Goal: Communication & Community: Answer question/provide support

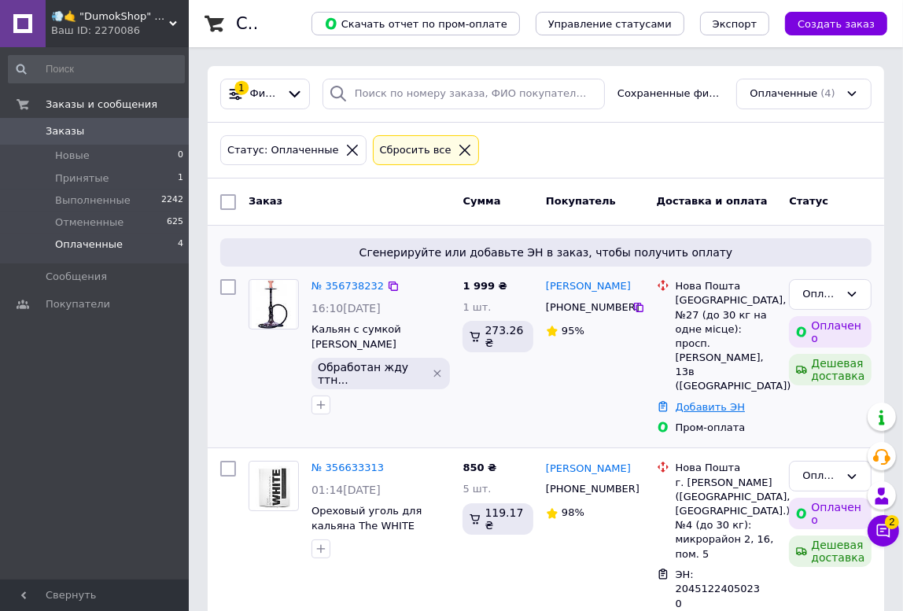
click at [693, 401] on link "Добавить ЭН" at bounding box center [709, 407] width 69 height 12
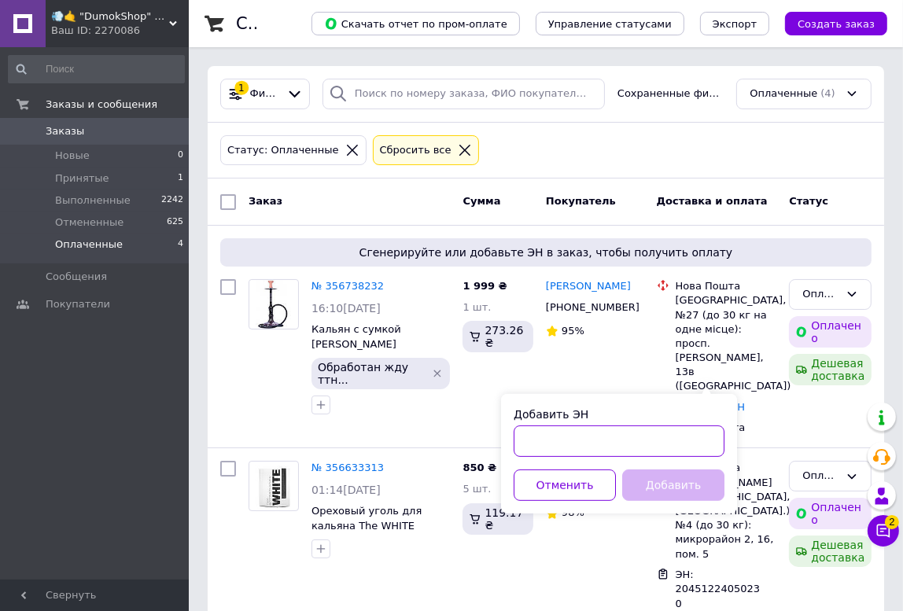
paste input "20451224767689"
type input "20451224767689"
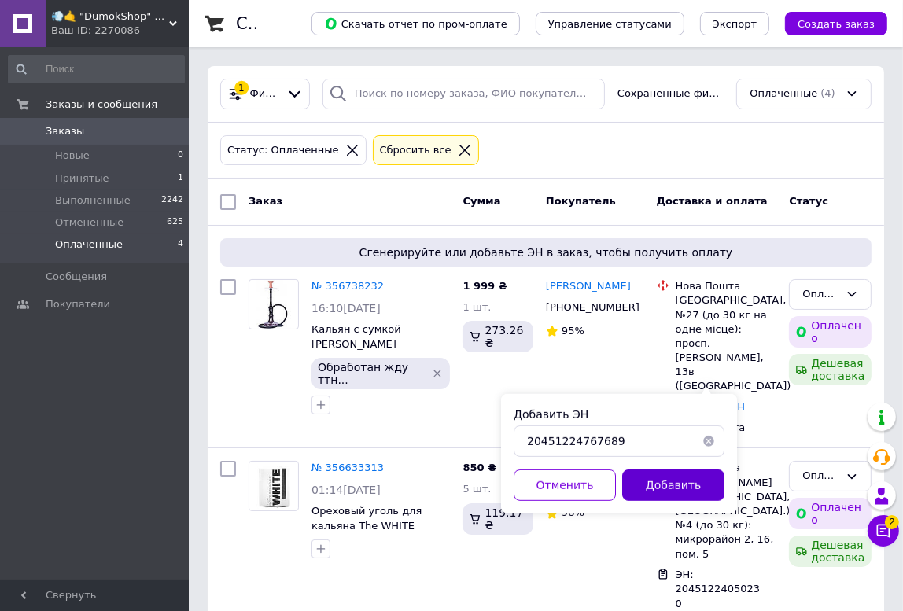
click at [670, 488] on button "Добавить" at bounding box center [673, 484] width 102 height 31
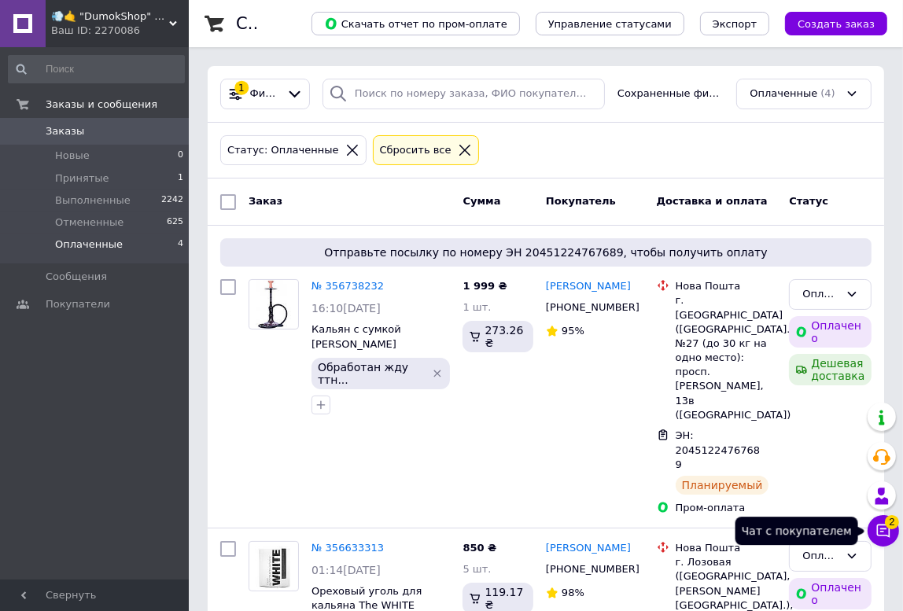
click at [876, 543] on button "Чат с покупателем 2" at bounding box center [882, 530] width 31 height 31
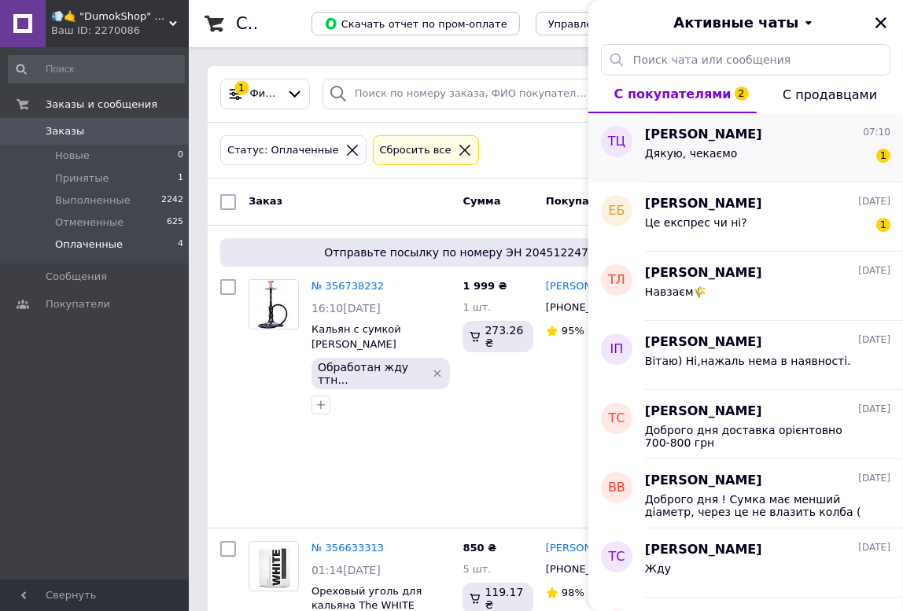
click at [741, 141] on div "Тина Цимбал 07:10" at bounding box center [767, 135] width 245 height 18
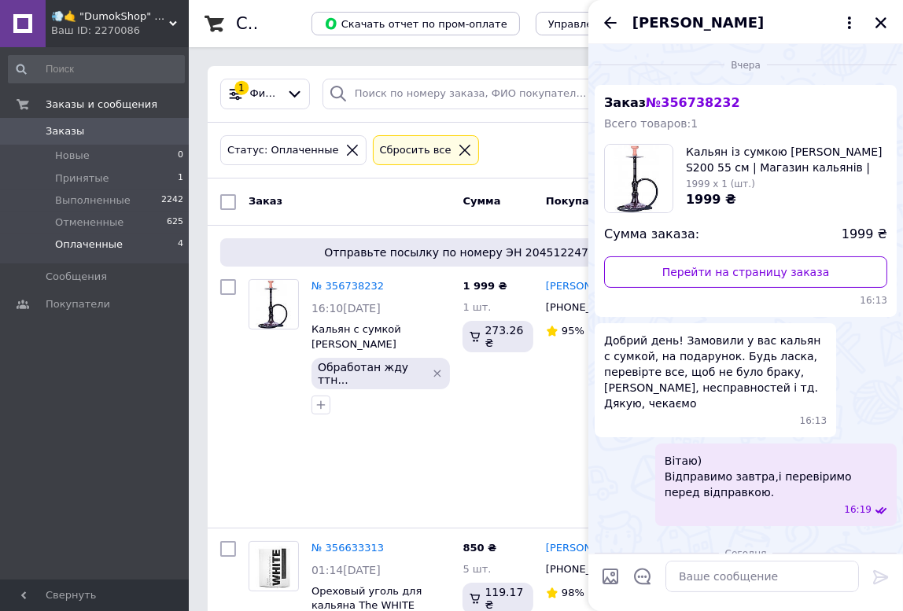
scroll to position [86, 0]
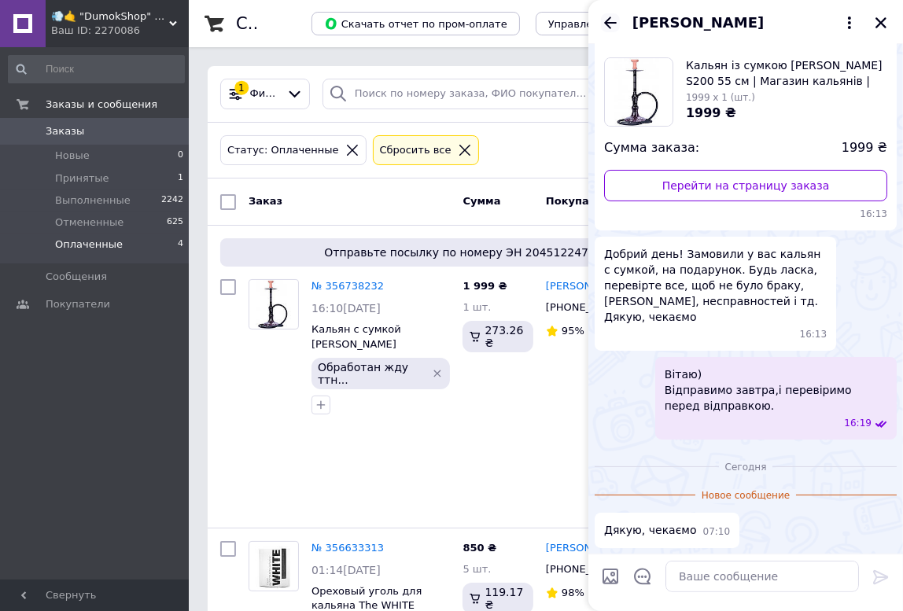
click at [613, 18] on icon "Назад" at bounding box center [610, 22] width 19 height 19
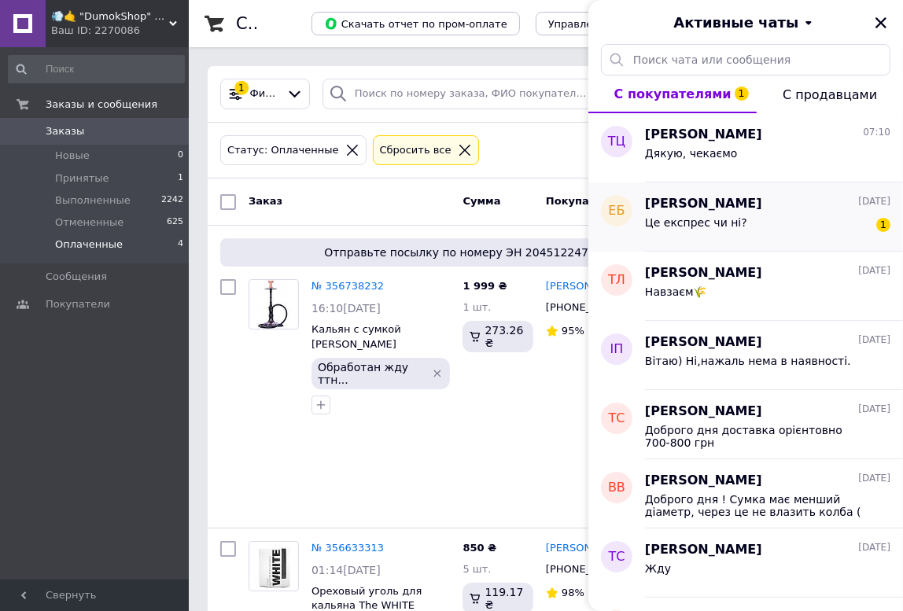
click at [710, 228] on span "Це експрес чи ні?" at bounding box center [696, 222] width 102 height 13
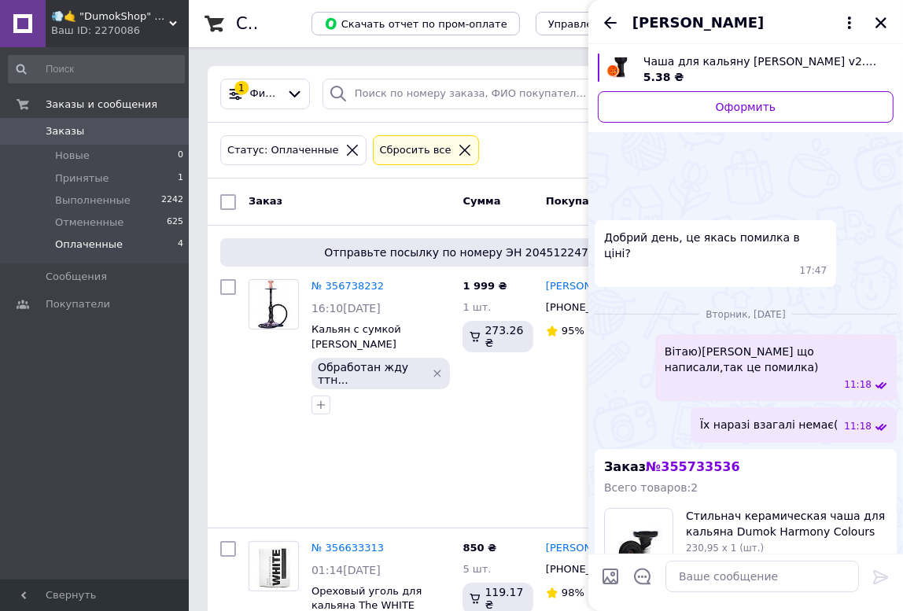
scroll to position [983, 0]
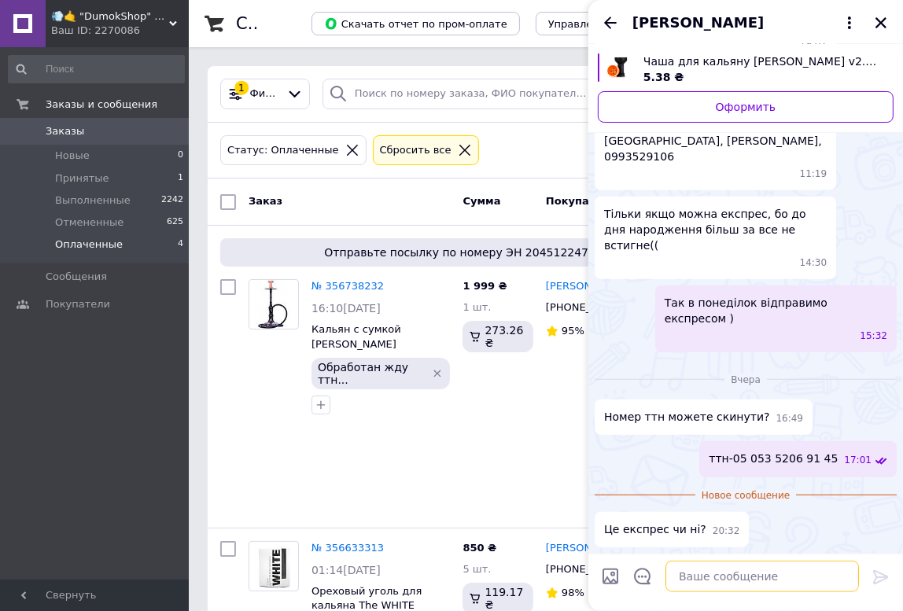
click at [695, 576] on textarea at bounding box center [761, 576] width 193 height 31
type textarea "Ні,це звичайна)"
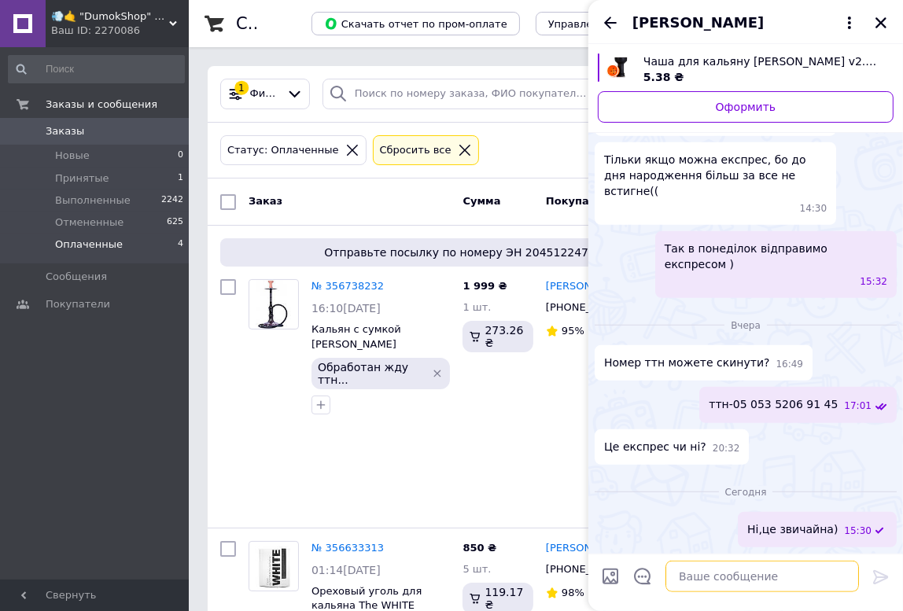
scroll to position [998, 0]
click at [880, 24] on icon "Закрыть" at bounding box center [881, 23] width 14 height 14
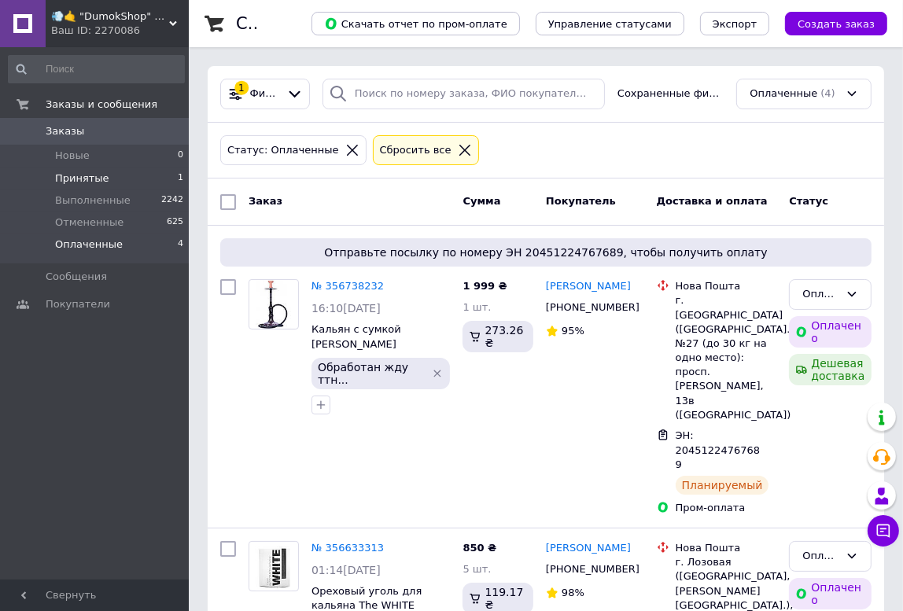
click at [105, 177] on li "Принятые 1" at bounding box center [96, 178] width 193 height 22
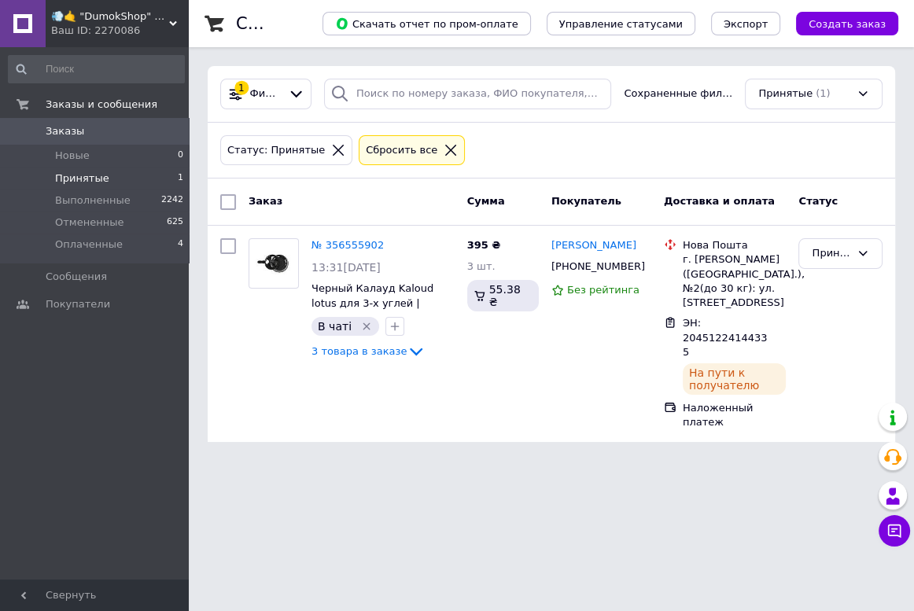
click at [91, 180] on span "Принятые" at bounding box center [82, 178] width 54 height 14
click at [88, 240] on span "Оплаченные" at bounding box center [89, 244] width 68 height 14
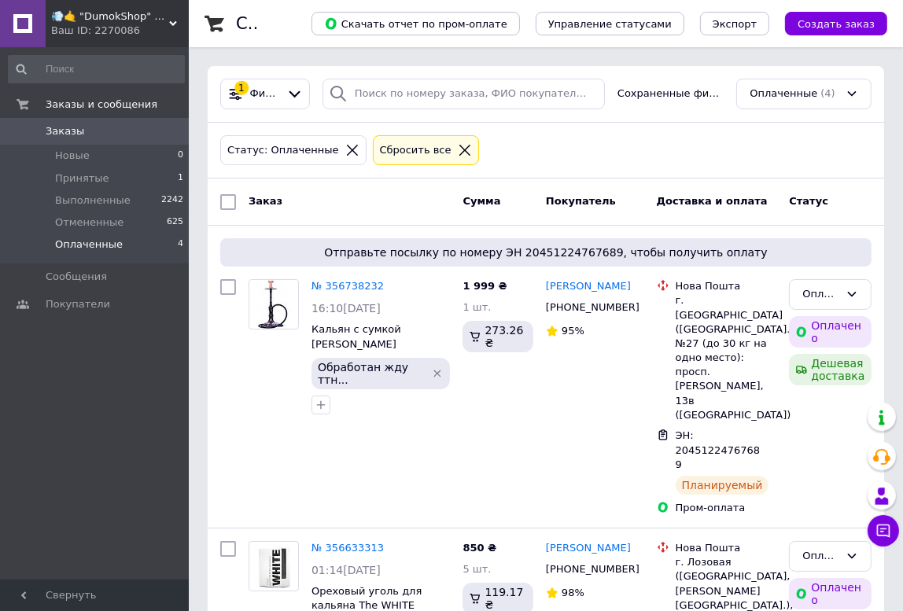
click at [92, 24] on div "Ваш ID: 2270086" at bounding box center [120, 31] width 138 height 14
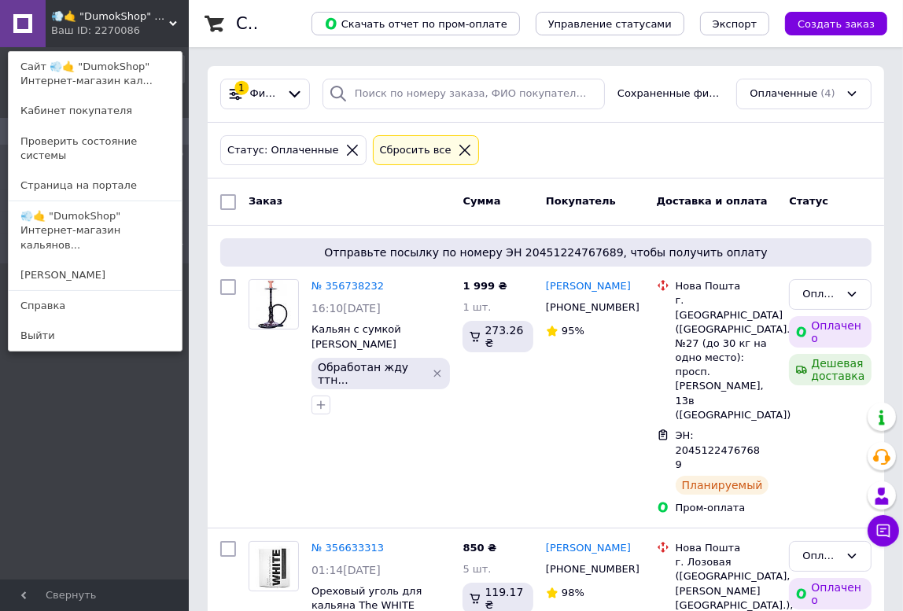
click at [391, 61] on div "Список заказов Скачать отчет по пром-оплате Управление статусами Экспорт Создат…" at bounding box center [546, 599] width 714 height 1198
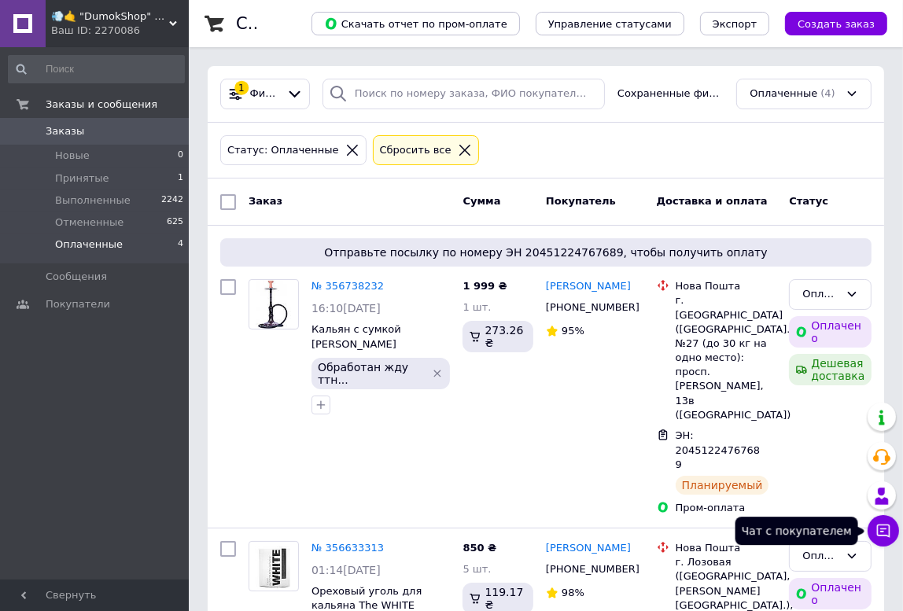
click at [882, 535] on icon at bounding box center [883, 530] width 13 height 13
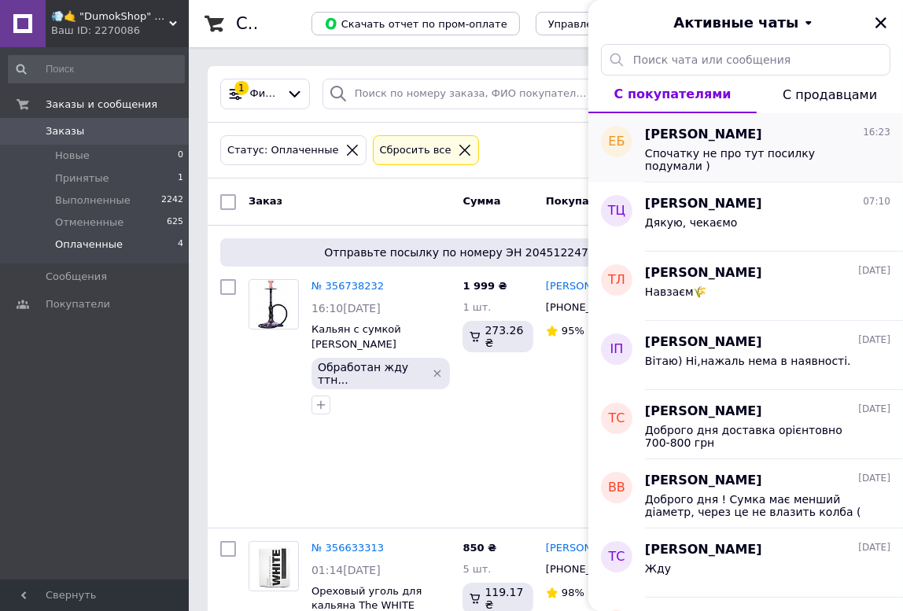
click at [764, 164] on div "Спочатку не про тут посилку подумали )" at bounding box center [756, 159] width 223 height 25
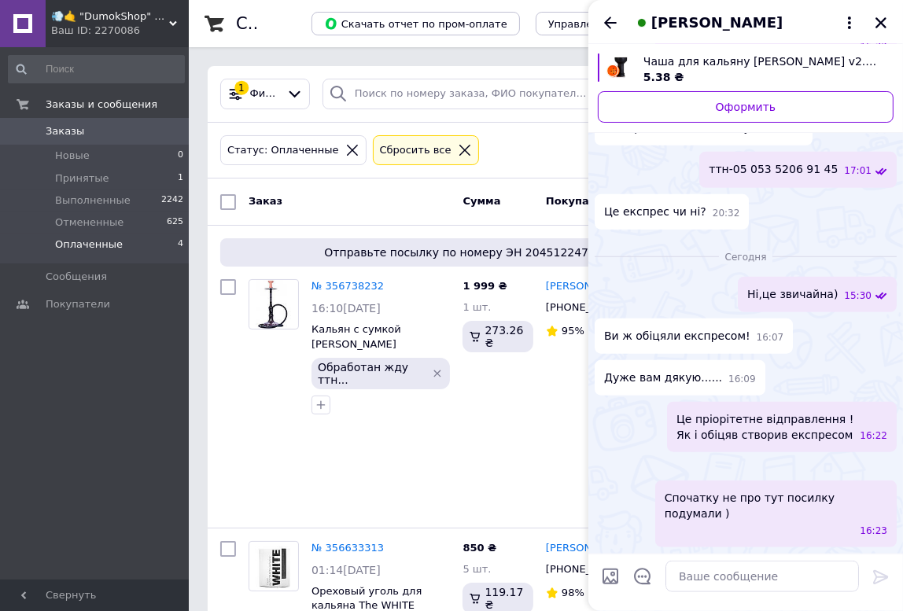
scroll to position [1369, 0]
click at [874, 20] on icon "Закрыть" at bounding box center [881, 23] width 14 height 14
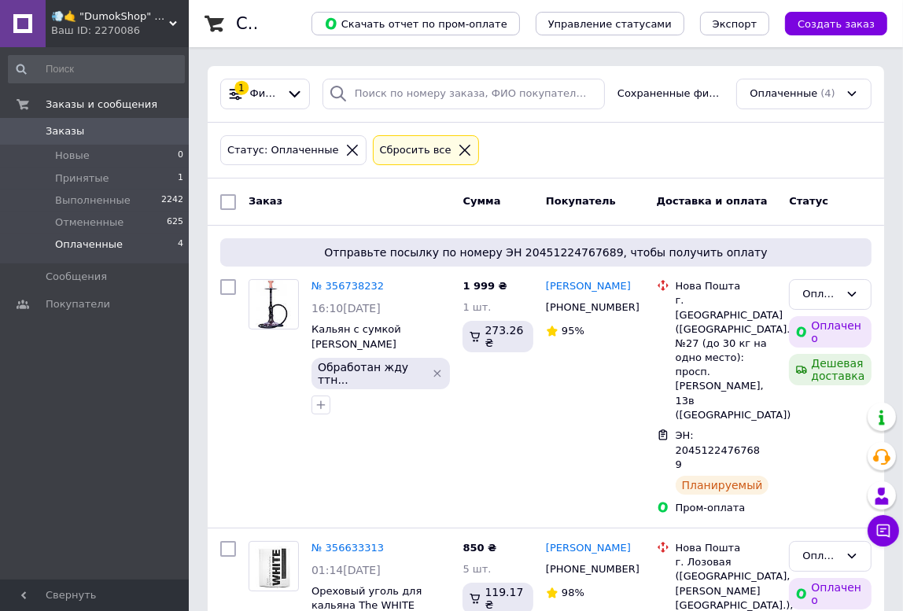
click at [143, 135] on span "Заказы" at bounding box center [96, 131] width 100 height 14
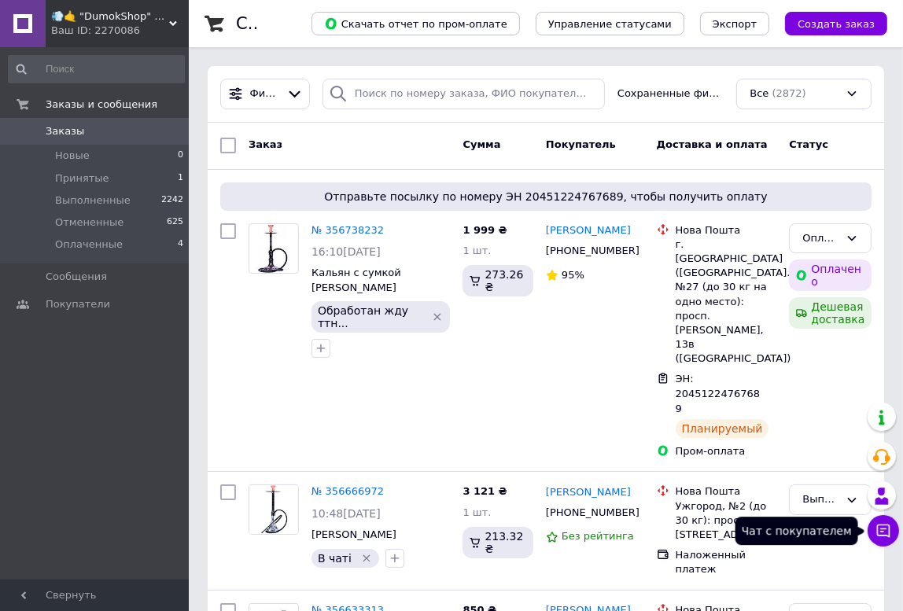
click at [875, 536] on icon at bounding box center [883, 531] width 16 height 16
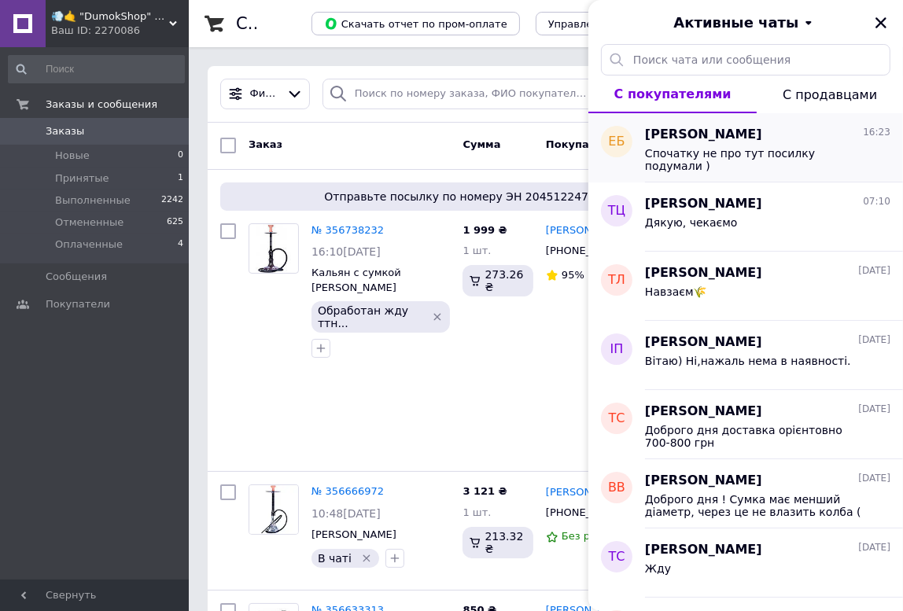
click at [730, 149] on span "Спочатку не про тут посилку подумали )" at bounding box center [756, 159] width 223 height 25
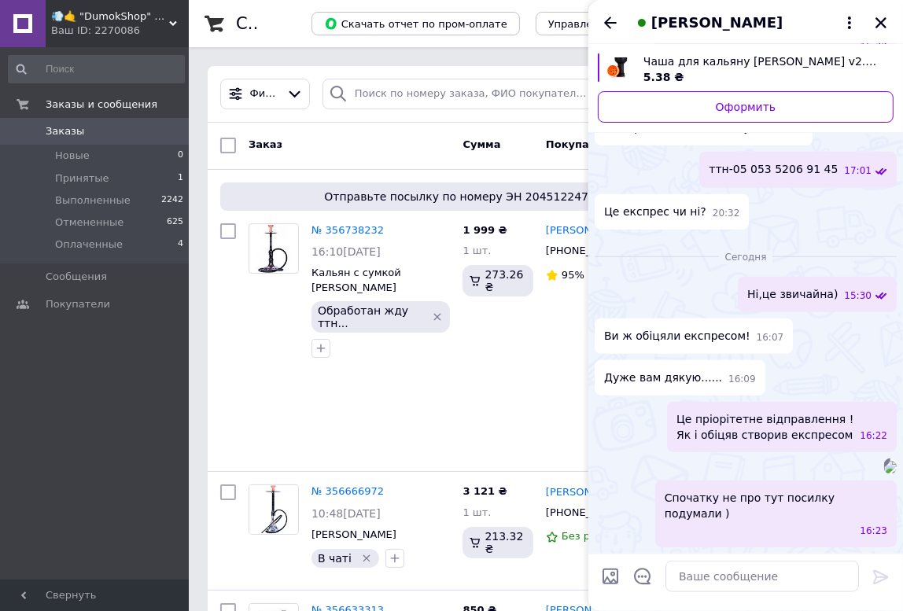
scroll to position [1369, 0]
click at [602, 24] on icon "Назад" at bounding box center [610, 22] width 19 height 19
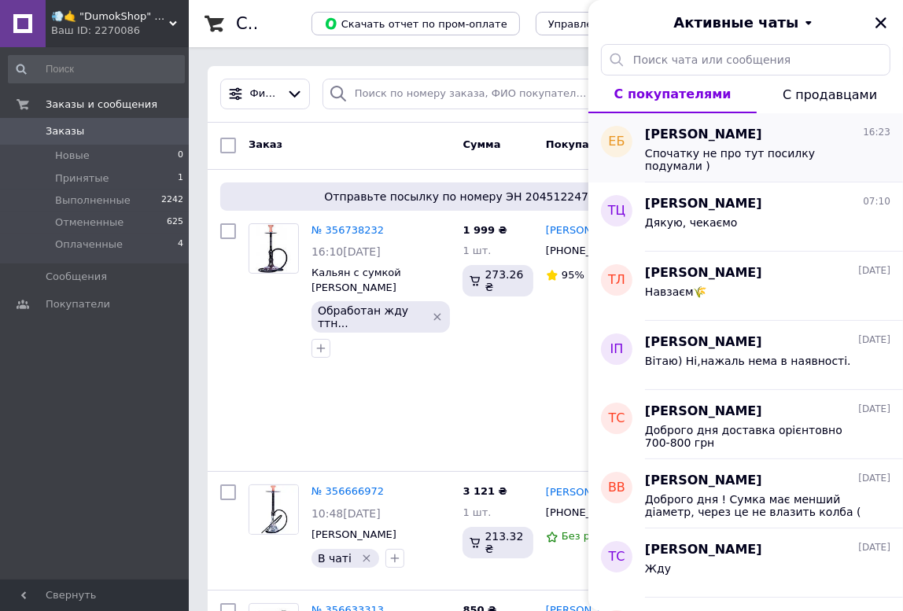
click at [713, 134] on span "Евгений Баляса" at bounding box center [703, 135] width 117 height 18
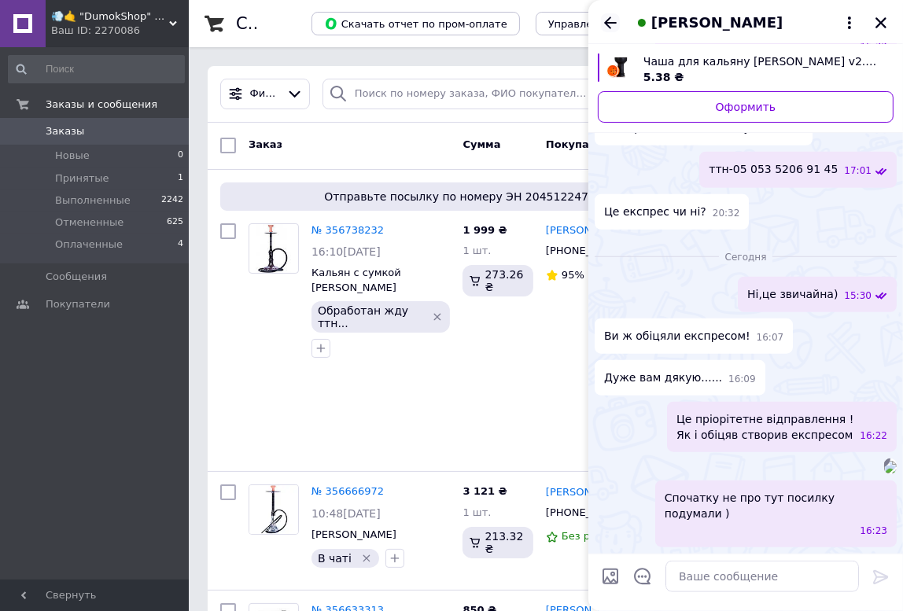
click at [613, 23] on icon "Назад" at bounding box center [610, 22] width 19 height 19
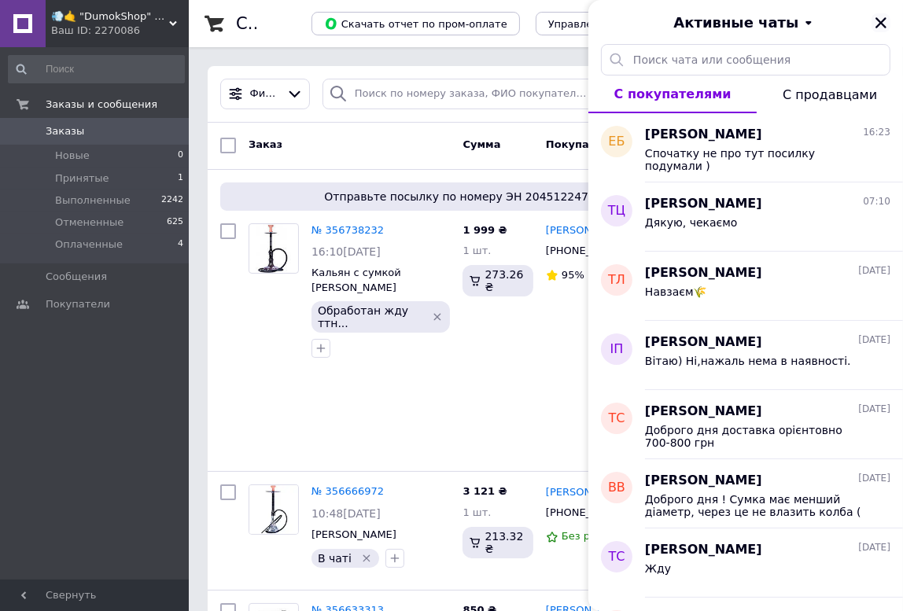
click at [882, 20] on icon "Закрыть" at bounding box center [880, 22] width 11 height 11
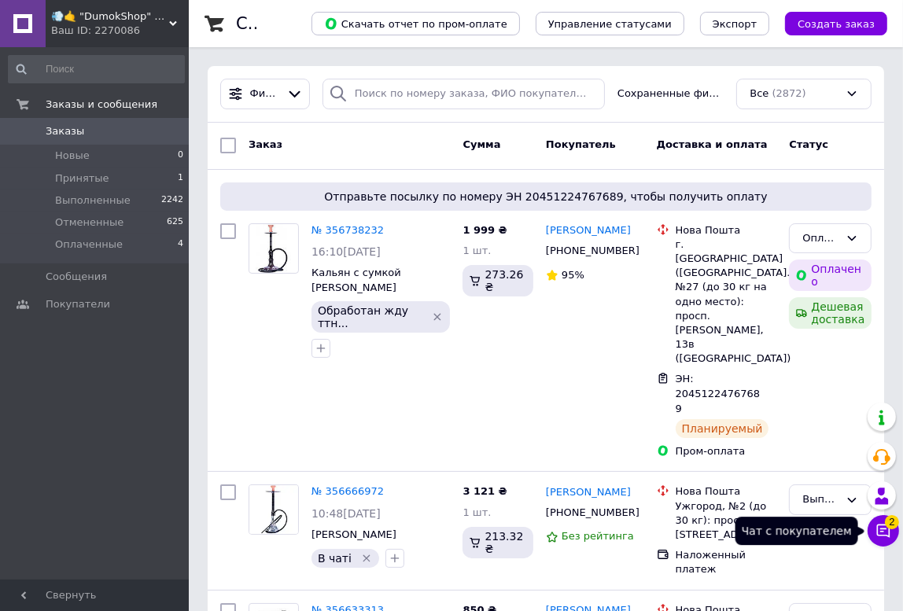
click at [872, 527] on button "Чат с покупателем 2" at bounding box center [882, 530] width 31 height 31
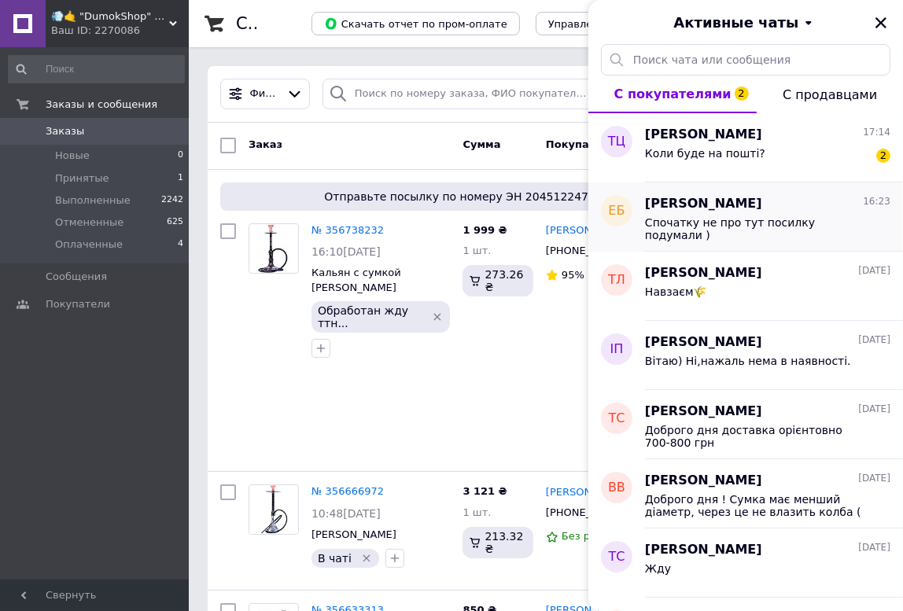
click at [729, 231] on div "Спочатку не про тут посилку подумали )" at bounding box center [756, 228] width 223 height 25
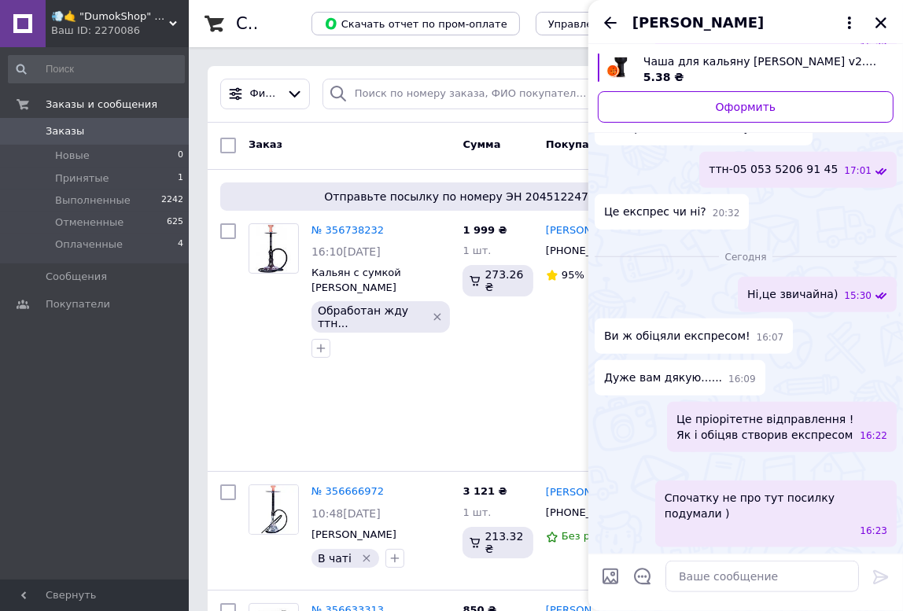
scroll to position [1369, 0]
click at [620, 25] on div "Евгений Баляса" at bounding box center [745, 22] width 315 height 44
click at [612, 22] on icon "Назад" at bounding box center [610, 23] width 13 height 12
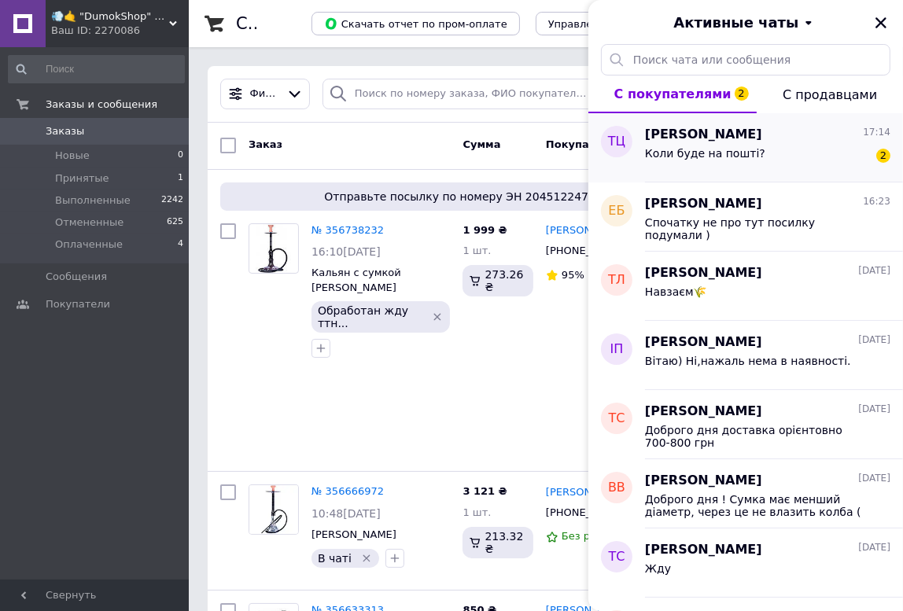
click at [771, 134] on div "Тина Цимбал 17:14" at bounding box center [767, 135] width 245 height 18
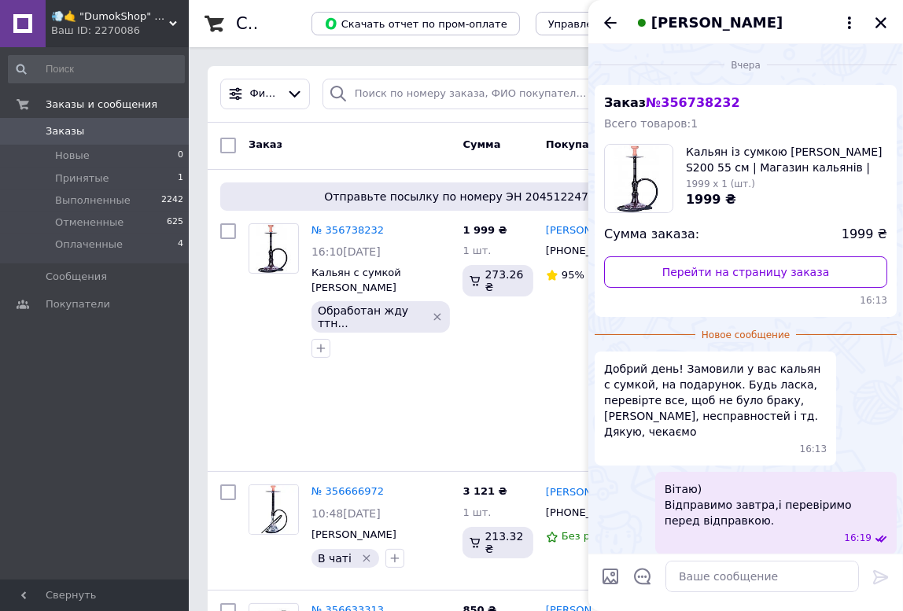
scroll to position [189, 0]
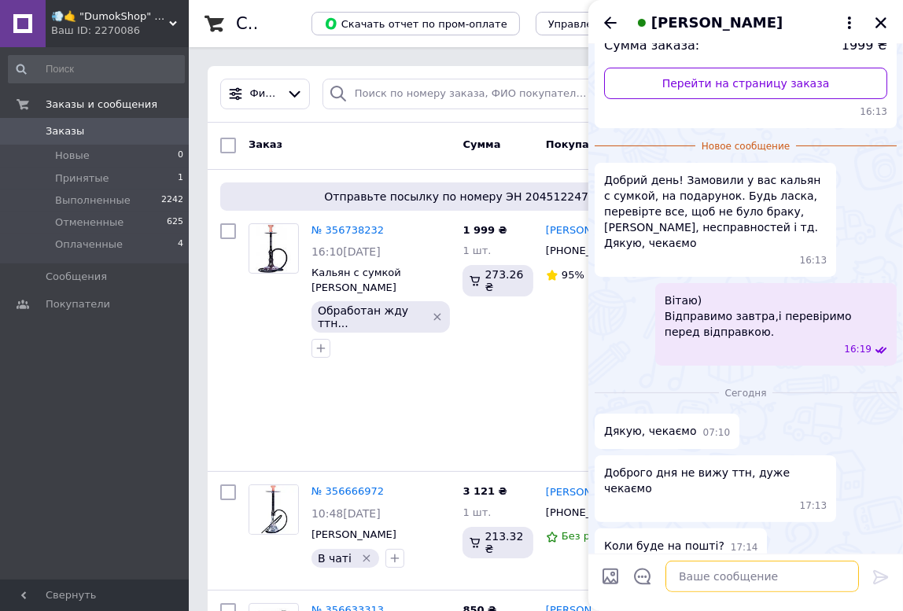
click at [721, 576] on textarea at bounding box center [761, 576] width 193 height 31
click at [878, 27] on icon "Закрыть" at bounding box center [881, 23] width 14 height 14
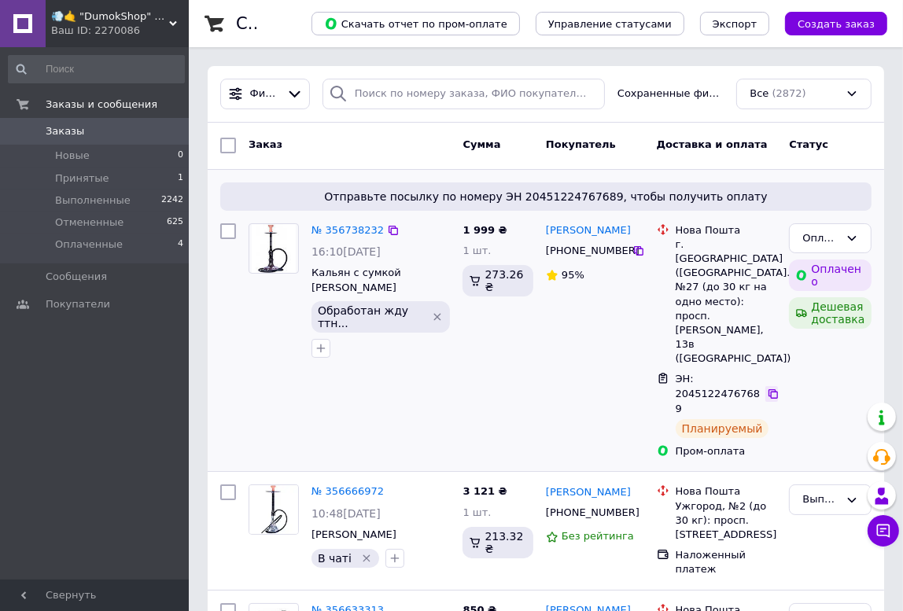
click at [774, 388] on icon at bounding box center [773, 394] width 13 height 13
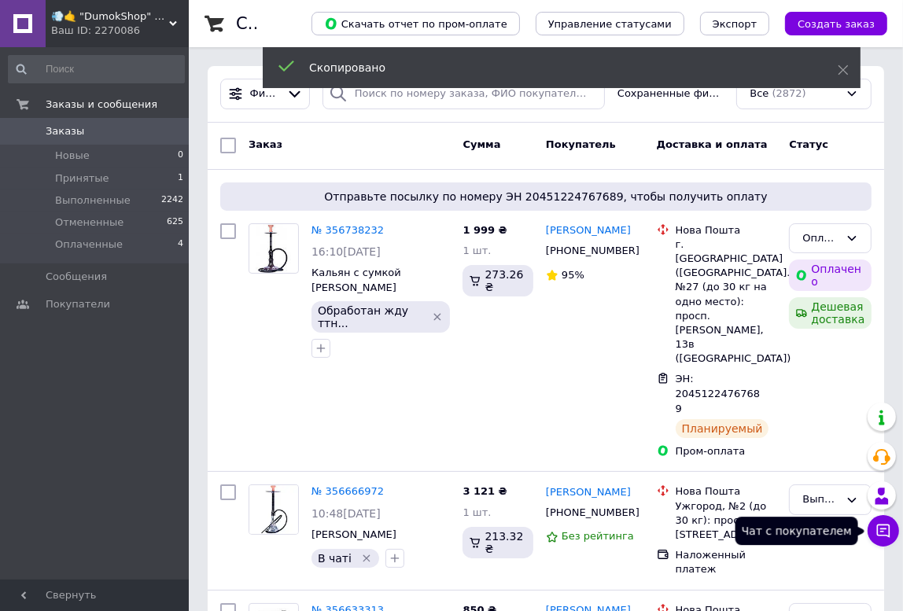
click at [880, 534] on icon at bounding box center [883, 531] width 16 height 16
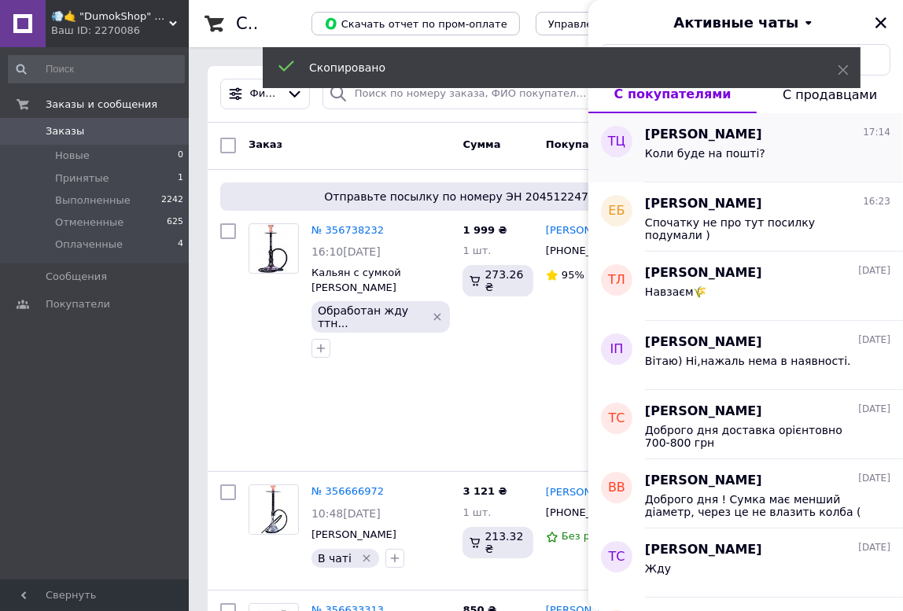
click at [726, 145] on div "Коли буде на пошті?" at bounding box center [767, 156] width 245 height 25
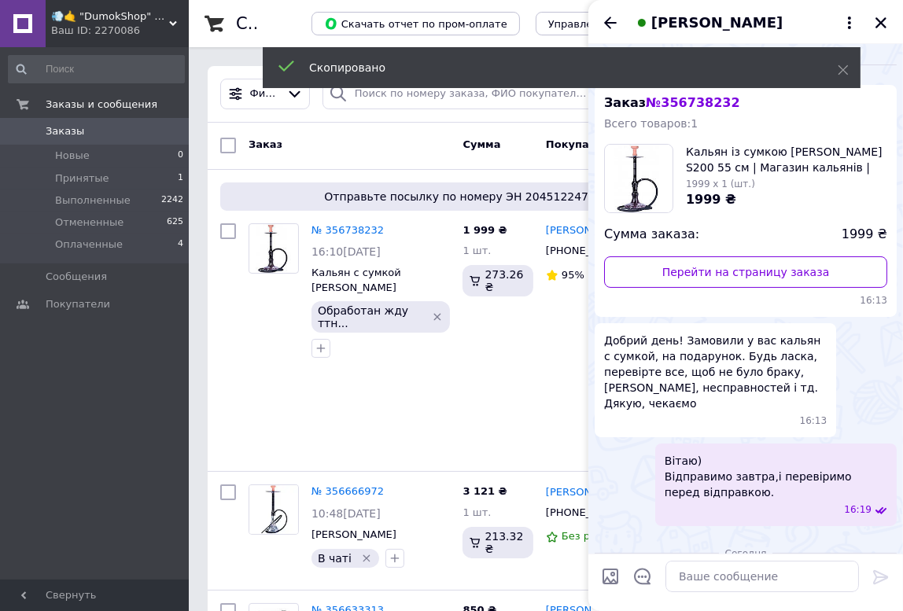
scroll to position [160, 0]
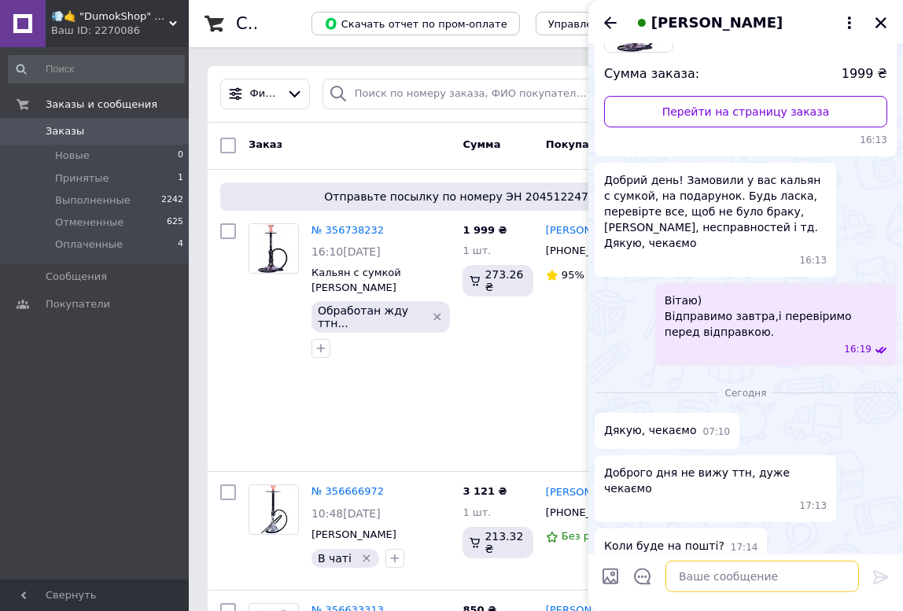
click at [679, 574] on textarea at bounding box center [761, 576] width 193 height 31
paste textarea "20451224767689"
type textarea "Вітаю) Відправка о 18-30 20451224767689"
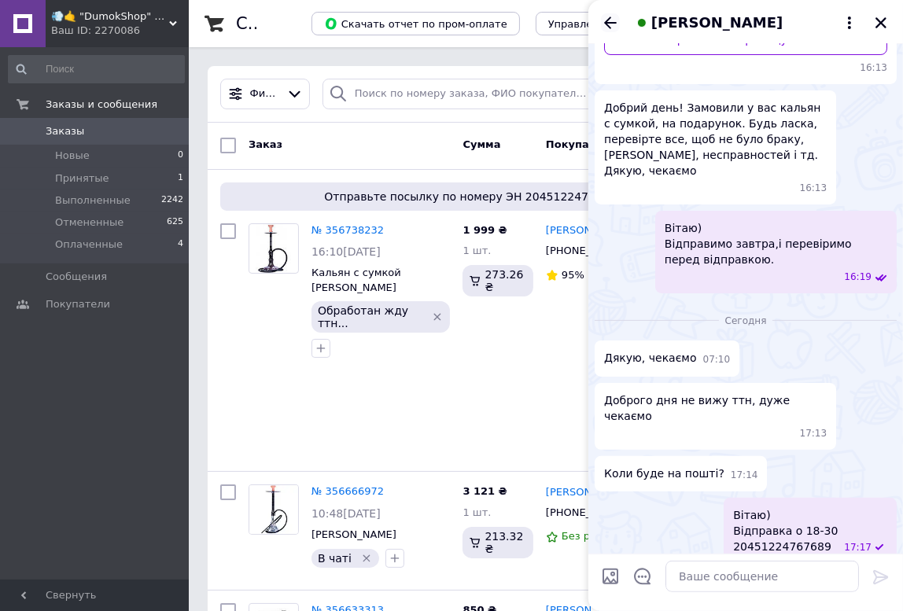
click at [613, 28] on icon "Назад" at bounding box center [610, 22] width 19 height 19
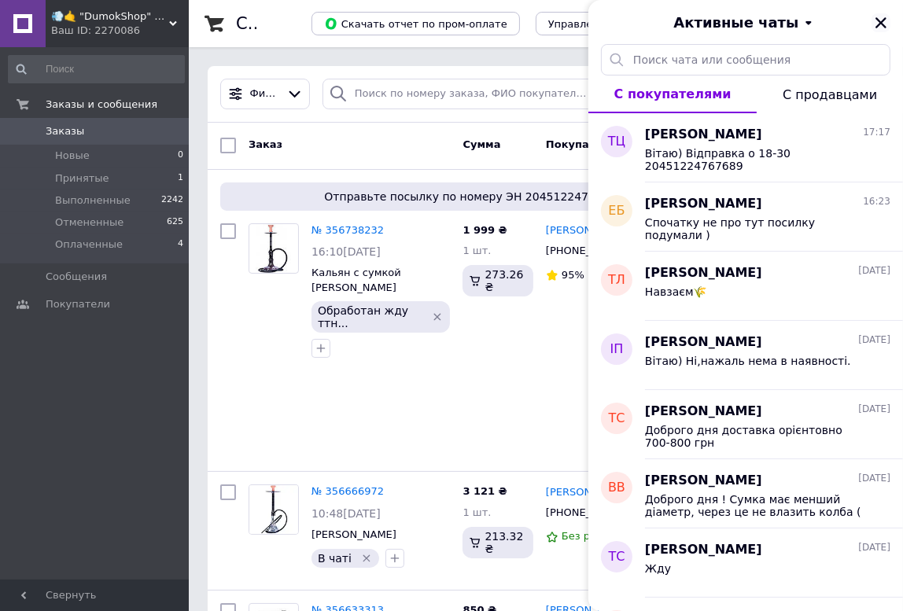
click at [878, 16] on icon "Закрыть" at bounding box center [881, 23] width 14 height 14
